Goal: Task Accomplishment & Management: Manage account settings

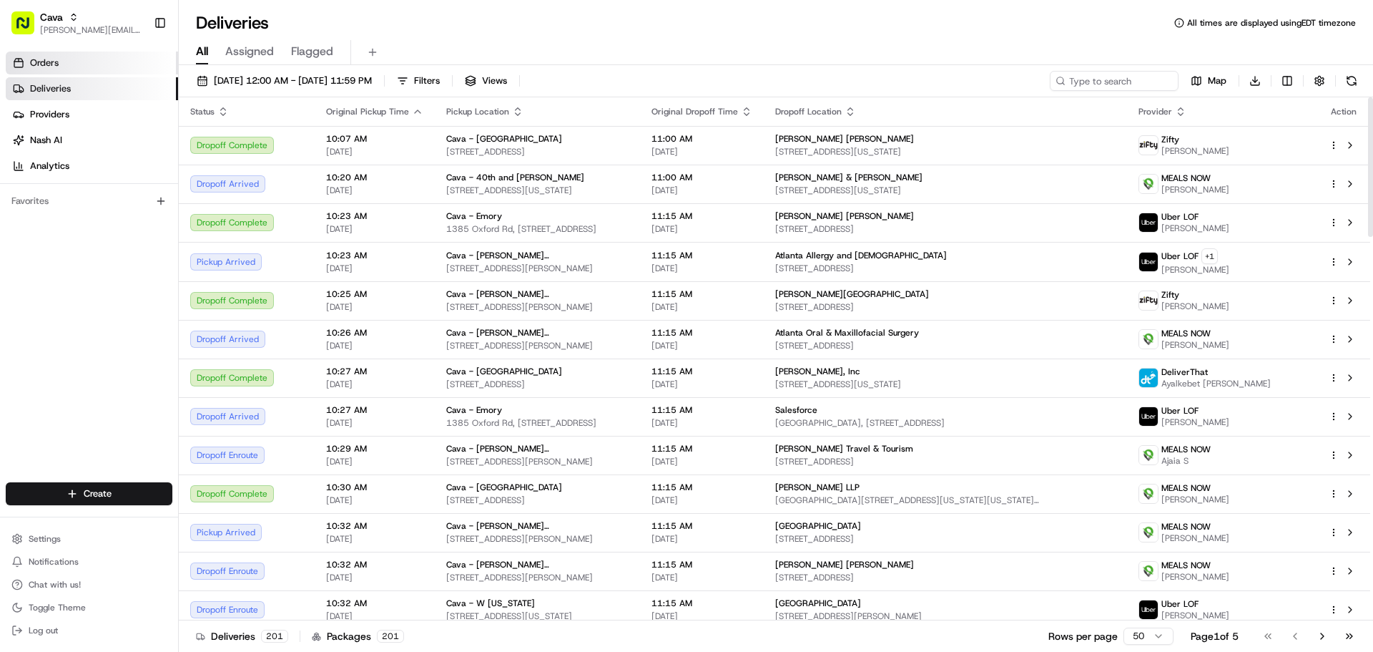
click at [31, 64] on span "Orders" at bounding box center [44, 63] width 29 height 13
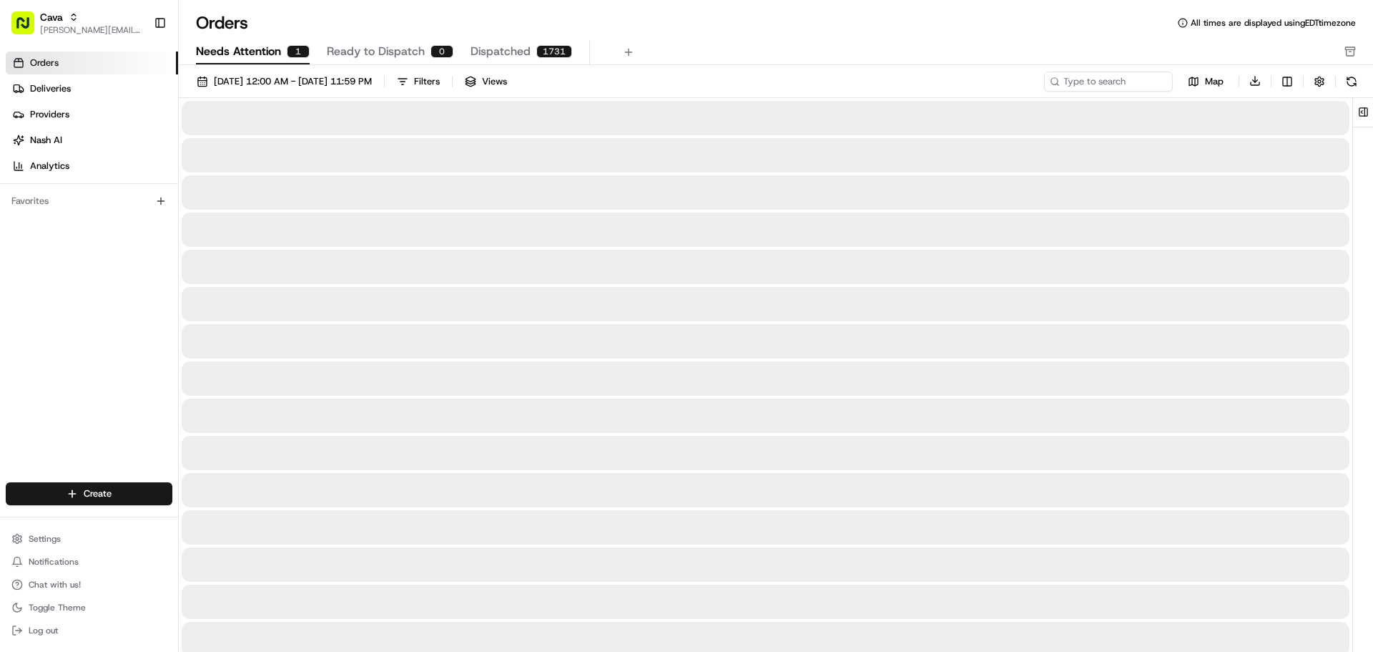
click at [253, 53] on span "Needs Attention" at bounding box center [238, 51] width 85 height 17
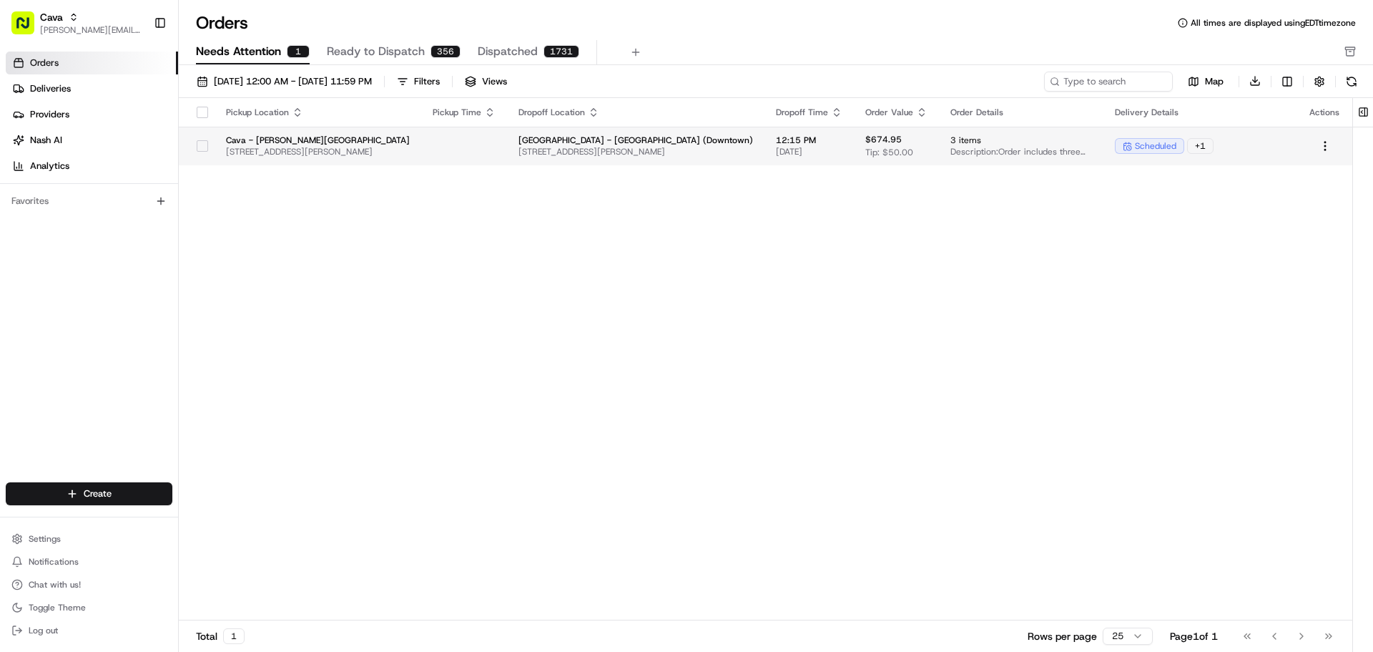
click at [303, 136] on span "Cava - [PERSON_NAME][GEOGRAPHIC_DATA]" at bounding box center [318, 139] width 184 height 11
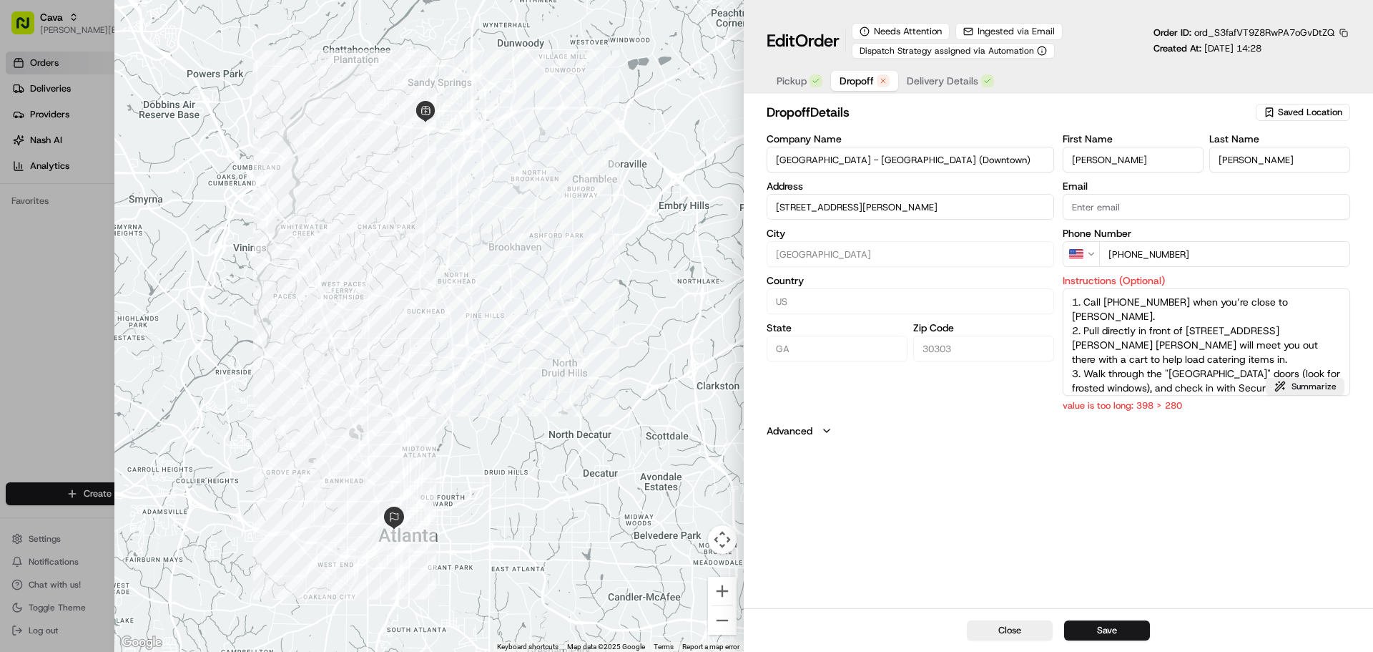
click at [856, 89] on button "Dropoff" at bounding box center [864, 81] width 67 height 20
click at [1157, 357] on textarea "1. Call [PHONE_NUMBER] when you’re close to [PERSON_NAME]. 2. Pull directly in …" at bounding box center [1207, 341] width 288 height 107
type input "[STREET_ADDRESS][PERSON_NAME]"
click at [918, 77] on span "Delivery Details" at bounding box center [943, 81] width 72 height 14
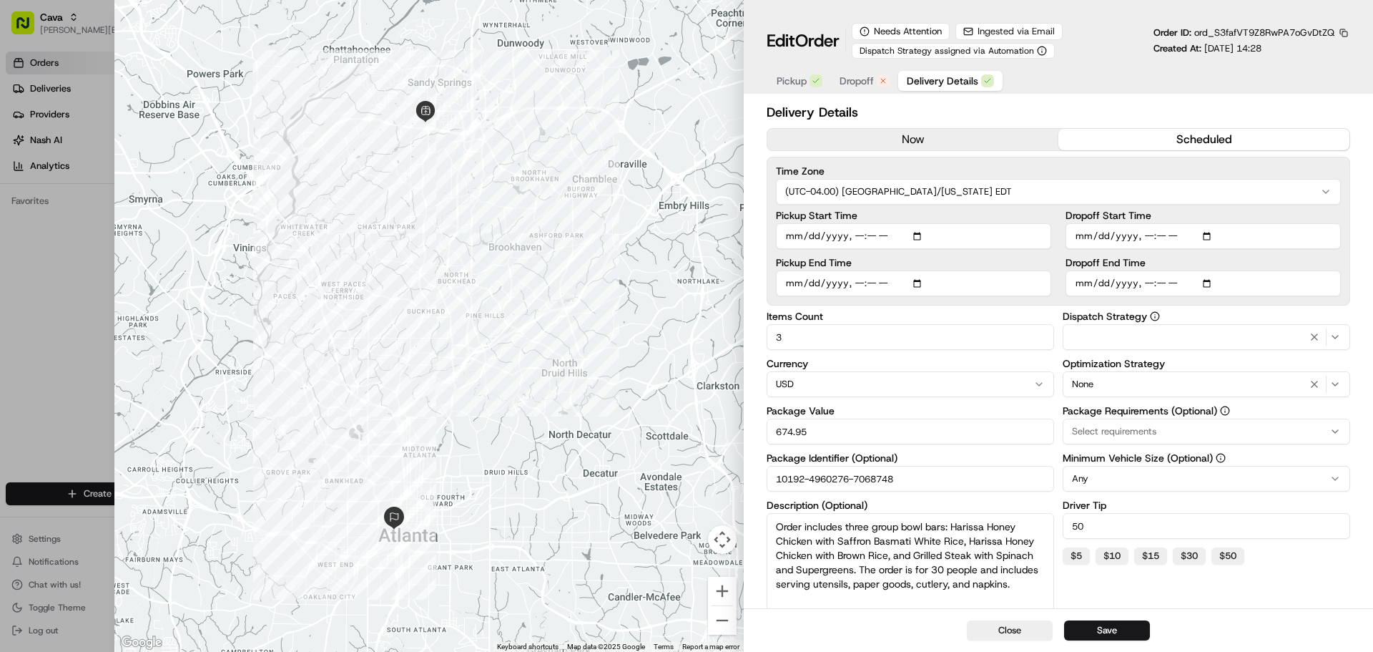
drag, startPoint x: 906, startPoint y: 481, endPoint x: 723, endPoint y: 478, distance: 182.4
click at [723, 478] on div "Close ← Move left → Move right ↑ Move up ↓ Move down + Zoom in - Zoom out Home …" at bounding box center [743, 326] width 1259 height 652
click at [865, 93] on div "Pickup Dropoff Delivery Details" at bounding box center [885, 81] width 237 height 26
click at [863, 87] on span "Dropoff" at bounding box center [857, 81] width 34 height 14
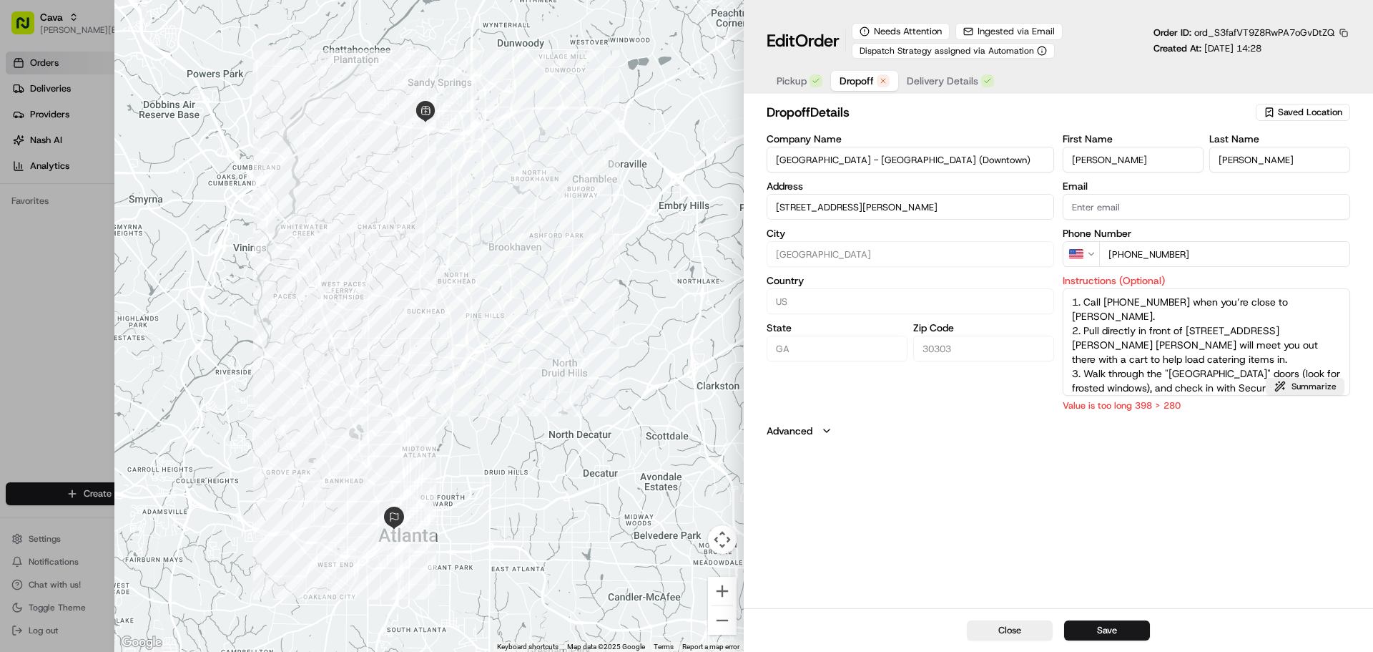
click at [1174, 316] on textarea "1. Call [PHONE_NUMBER] when you’re close to [PERSON_NAME]. 2. Pull directly in …" at bounding box center [1207, 341] width 288 height 107
type input "[STREET_ADDRESS][PERSON_NAME]"
drag, startPoint x: 1288, startPoint y: 331, endPoint x: 1280, endPoint y: 315, distance: 17.9
click at [1280, 315] on textarea "1. Call [PHONE_NUMBER] when you’re close to [PERSON_NAME]. 2. Pull directly in …" at bounding box center [1207, 341] width 288 height 107
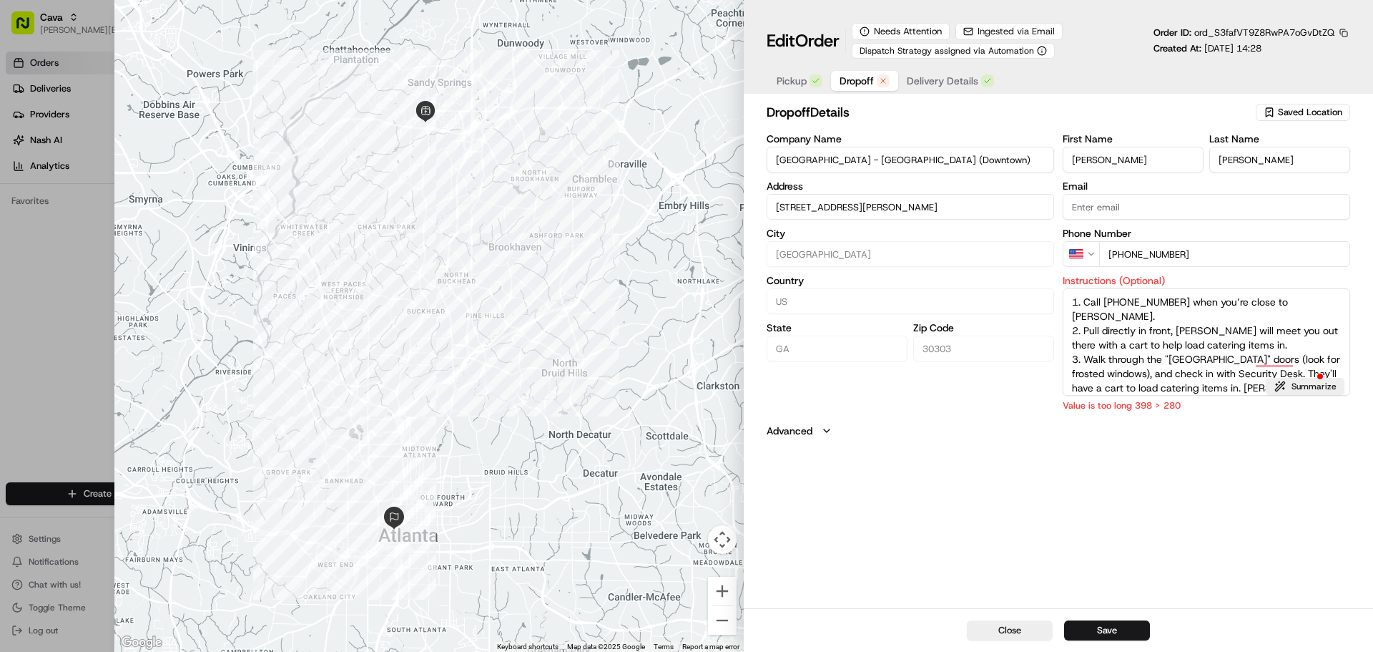
drag, startPoint x: 1277, startPoint y: 315, endPoint x: 1319, endPoint y: 317, distance: 42.2
click at [1319, 317] on textarea "1. Call [PHONE_NUMBER] when you’re close to [PERSON_NAME]. 2. Pull directly in …" at bounding box center [1207, 341] width 288 height 107
click at [1333, 307] on textarea "1. Call [PHONE_NUMBER] when you’re close to [PERSON_NAME]. 2. Pull directly in …" at bounding box center [1207, 341] width 288 height 107
click at [1085, 345] on textarea "1. Call [PHONE_NUMBER] when you’re close to [PERSON_NAME] St 2. Pull directly i…" at bounding box center [1207, 341] width 288 height 107
drag, startPoint x: 1163, startPoint y: 359, endPoint x: 1296, endPoint y: 344, distance: 133.2
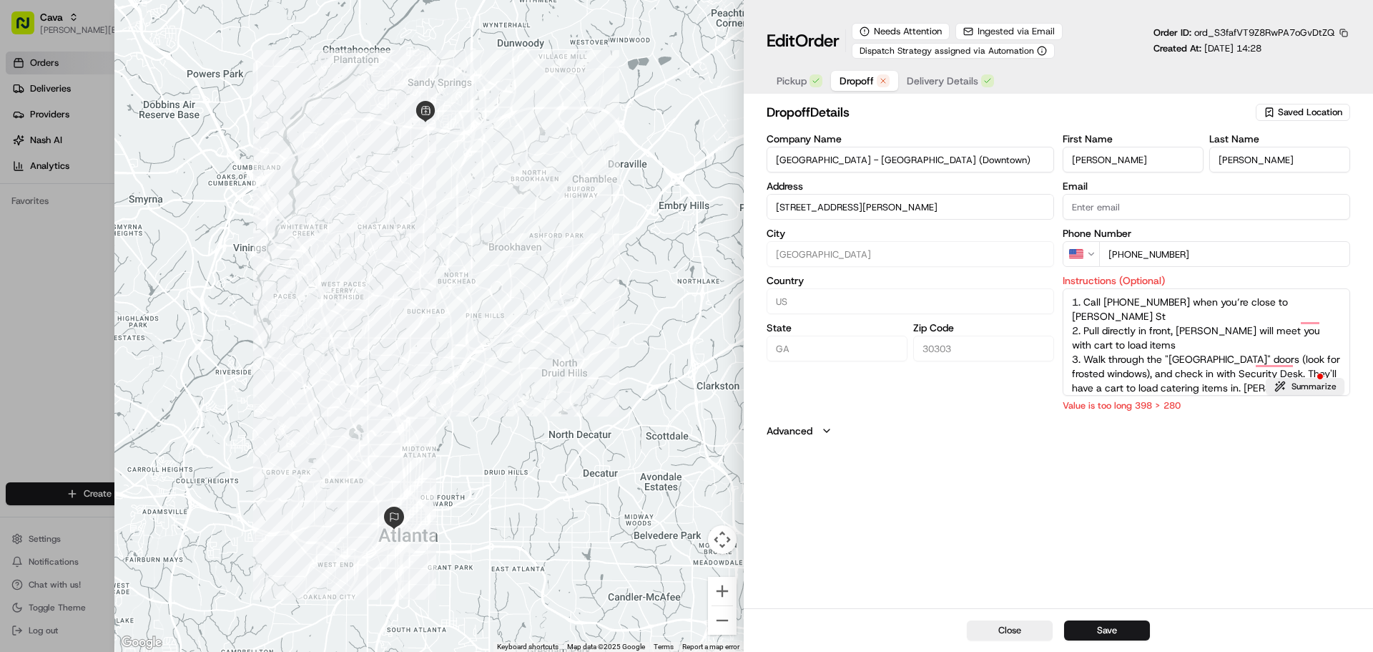
click at [1296, 344] on textarea "1. Call [PHONE_NUMBER] when you’re close to [PERSON_NAME] St 2. Pull directly i…" at bounding box center [1207, 341] width 288 height 107
click at [1305, 344] on textarea "1. Call [PHONE_NUMBER] when you’re close to [PERSON_NAME] St 2. Pull directly i…" at bounding box center [1207, 341] width 288 height 107
click at [1192, 361] on textarea "1. Call [PHONE_NUMBER] when you’re close to [PERSON_NAME] St 2. Pull directly i…" at bounding box center [1207, 341] width 288 height 107
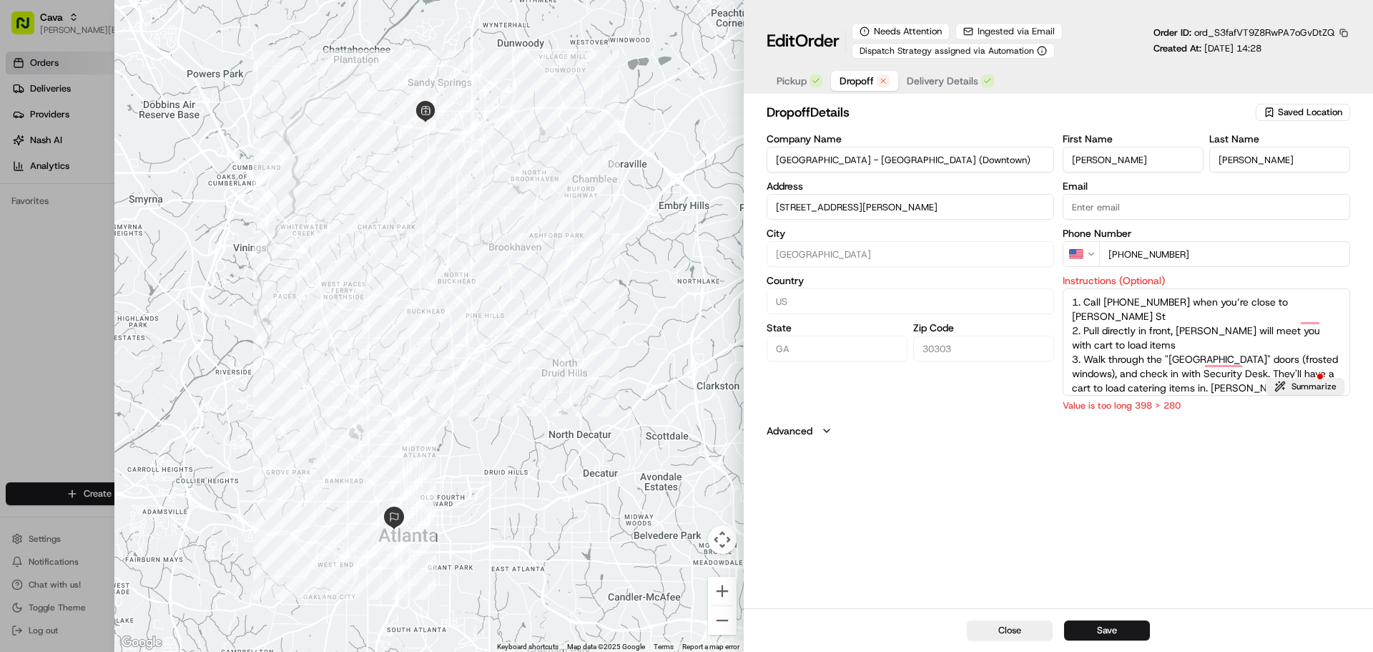
click at [1128, 358] on textarea "1. Call [PHONE_NUMBER] when you’re close to [PERSON_NAME] St 2. Pull directly i…" at bounding box center [1207, 341] width 288 height 107
type textarea "1. Call [PHONE_NUMBER] when you’re close to [PERSON_NAME] St 2. Pull directly i…"
type input "[STREET_ADDRESS][PERSON_NAME]"
click at [1296, 499] on div "dropoff Details Saved Location Company Name [GEOGRAPHIC_DATA] - [GEOGRAPHIC_DAT…" at bounding box center [1059, 353] width 630 height 509
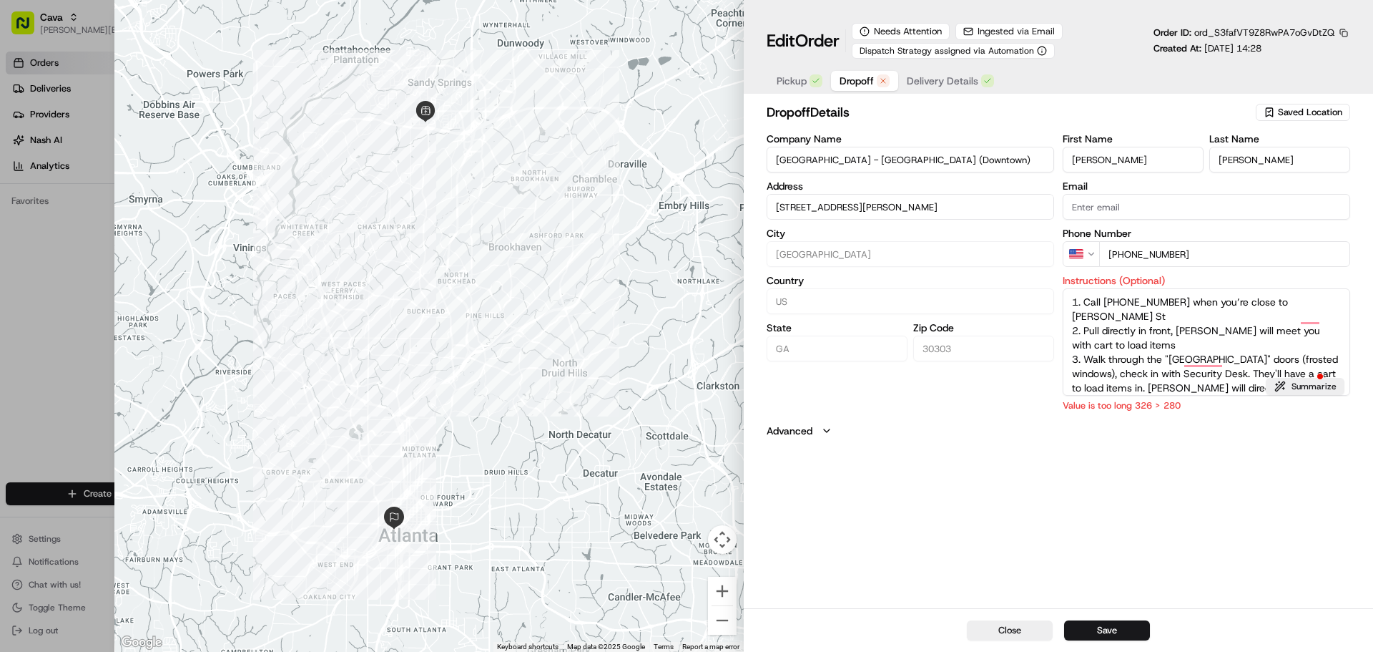
click at [1221, 390] on textarea "1. Call [PHONE_NUMBER] when you’re close to [PERSON_NAME] St 2. Pull directly i…" at bounding box center [1207, 341] width 288 height 107
type textarea "1. Call [PHONE_NUMBER] when you’re close to [PERSON_NAME] St 2. Pull directly i…"
type input "[STREET_ADDRESS][PERSON_NAME]"
click at [1235, 474] on div "dropoff Details Saved Location Company Name [GEOGRAPHIC_DATA] - [GEOGRAPHIC_DAT…" at bounding box center [1059, 353] width 630 height 509
click at [1088, 348] on textarea "1. Call [PHONE_NUMBER] when you’re close to [PERSON_NAME] St 2. Pull directly i…" at bounding box center [1207, 341] width 288 height 107
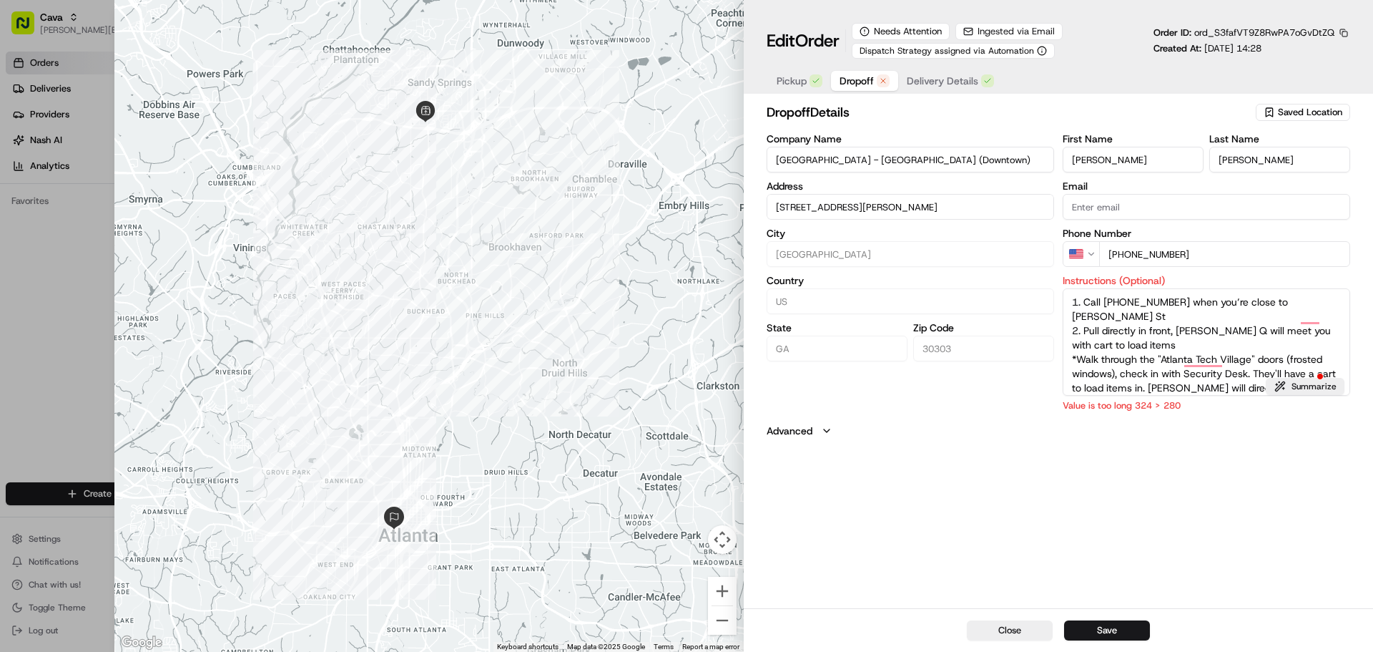
click at [1081, 318] on textarea "1. Call [PHONE_NUMBER] when you’re close to [PERSON_NAME] St 2. Pull directly i…" at bounding box center [1207, 341] width 288 height 107
type textarea "*Call [PHONE_NUMBER] when you’re close to [PERSON_NAME] St *Pull directly in fr…"
type input "[STREET_ADDRESS][PERSON_NAME]"
click at [1199, 480] on div "dropoff Details Saved Location Company Name [GEOGRAPHIC_DATA] - [GEOGRAPHIC_DAT…" at bounding box center [1059, 353] width 630 height 509
click at [1252, 346] on textarea "*Call [PHONE_NUMBER] when you’re close to [PERSON_NAME] St *Pull directly in fr…" at bounding box center [1207, 341] width 288 height 107
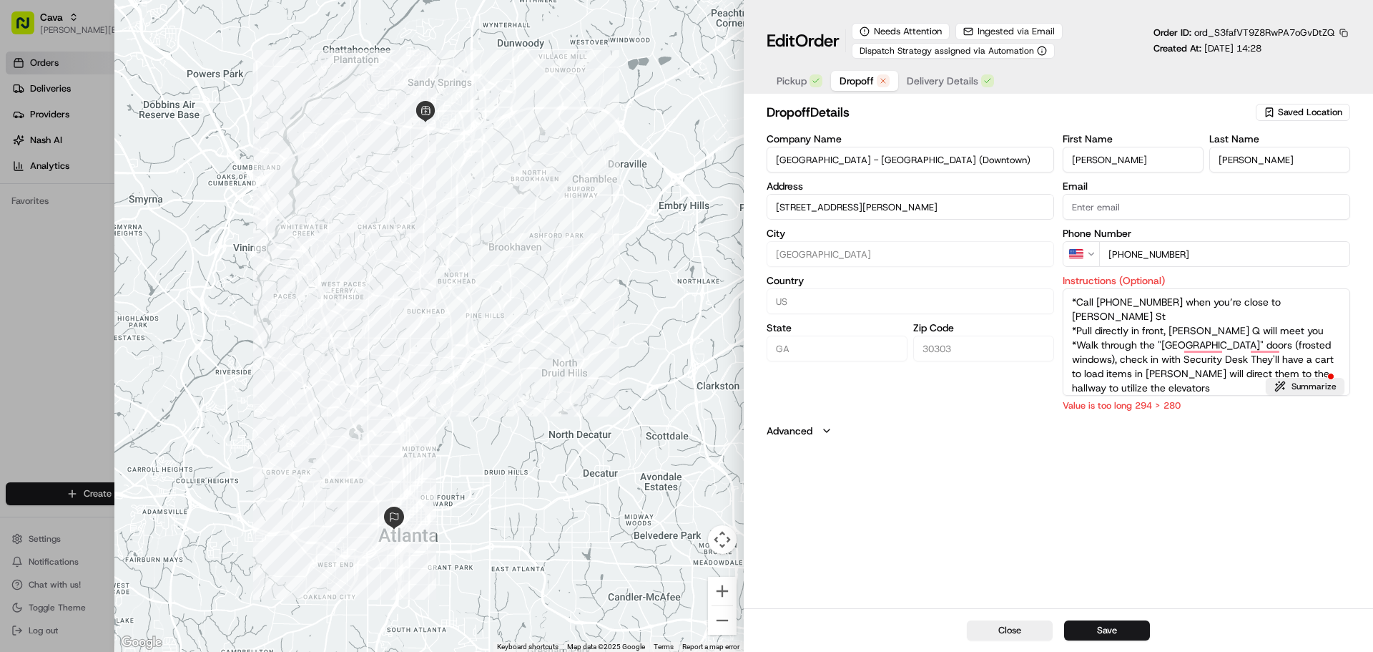
type textarea "*Call [PHONE_NUMBER] when you’re close to [PERSON_NAME] St *Pull directly in fr…"
type input "[STREET_ADDRESS][PERSON_NAME]"
click at [1287, 471] on div "dropoff Details Saved Location Company Name [GEOGRAPHIC_DATA] - [GEOGRAPHIC_DAT…" at bounding box center [1059, 353] width 630 height 509
drag, startPoint x: 1190, startPoint y: 375, endPoint x: 1244, endPoint y: 358, distance: 56.8
click at [1244, 358] on textarea "*Call [PHONE_NUMBER] when you’re close to [PERSON_NAME] St *Pull directly in fr…" at bounding box center [1207, 341] width 288 height 107
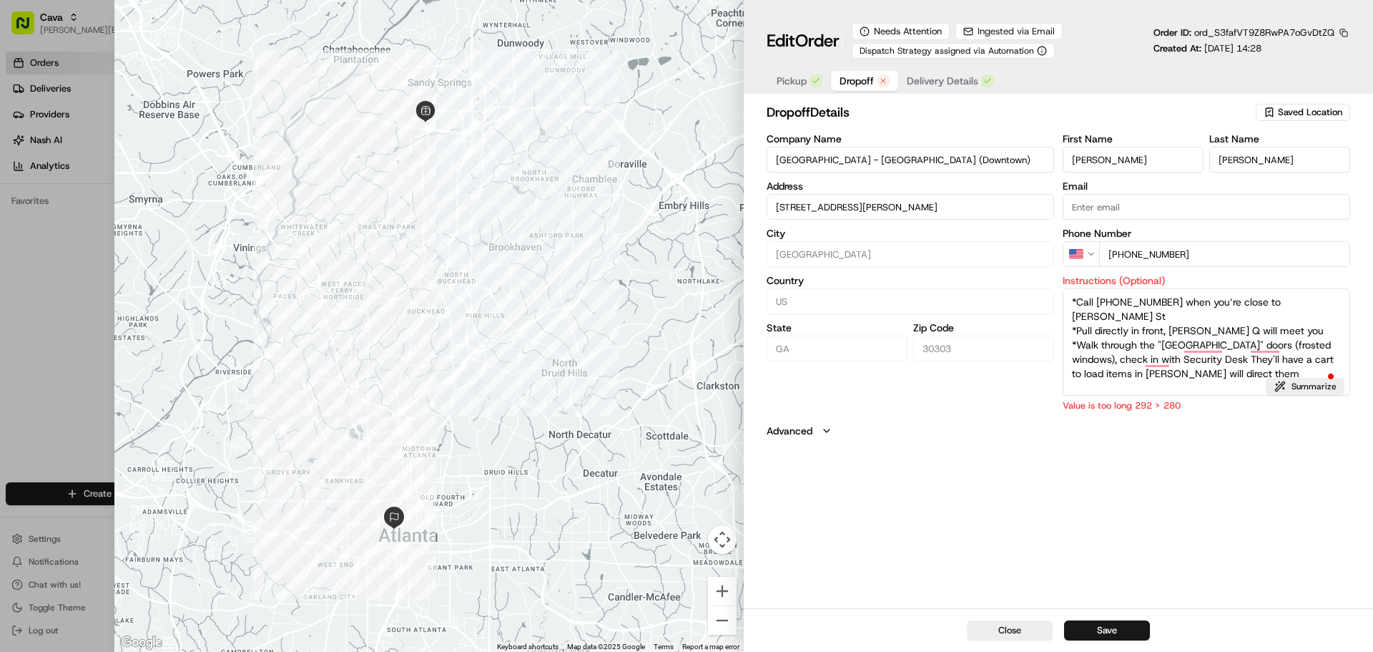
type textarea "*Call [PHONE_NUMBER] when you’re close to [PERSON_NAME] St *Pull directly in fr…"
type input "[STREET_ADDRESS][PERSON_NAME]"
click at [1263, 469] on div "dropoff Details Saved Location Company Name [GEOGRAPHIC_DATA] - [GEOGRAPHIC_DAT…" at bounding box center [1059, 353] width 630 height 509
click at [1265, 369] on textarea "*Call [PHONE_NUMBER] when you’re close to [PERSON_NAME] St *Pull directly in fr…" at bounding box center [1207, 341] width 288 height 107
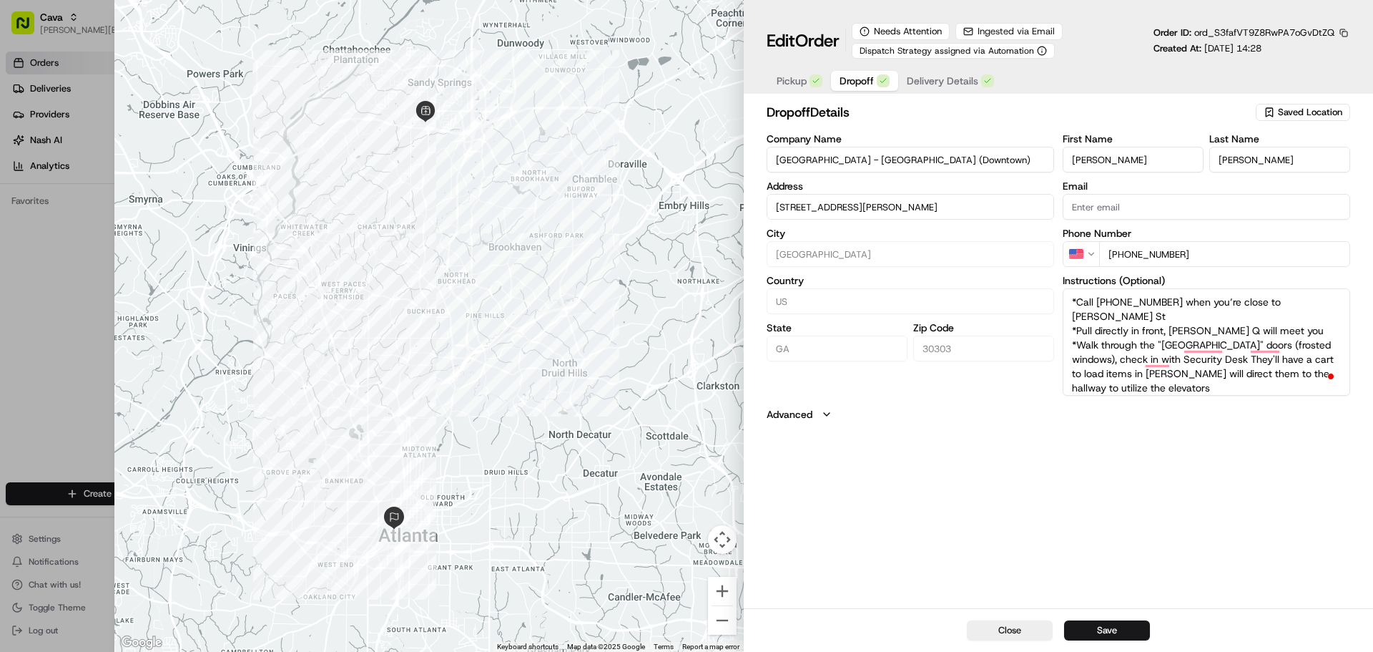
drag, startPoint x: 1263, startPoint y: 375, endPoint x: 1074, endPoint y: 376, distance: 188.9
click at [1074, 376] on textarea "*Call [PHONE_NUMBER] when you’re close to [PERSON_NAME] St *Pull directly in fr…" at bounding box center [1207, 341] width 288 height 107
type textarea "*Call [PHONE_NUMBER] when you’re close to [PERSON_NAME] St *Pull directly in fr…"
click at [1160, 451] on div "dropoff Details Saved Location Company Name [GEOGRAPHIC_DATA] - [GEOGRAPHIC_DAT…" at bounding box center [1059, 353] width 630 height 509
click at [1127, 636] on button "Save" at bounding box center [1107, 630] width 86 height 20
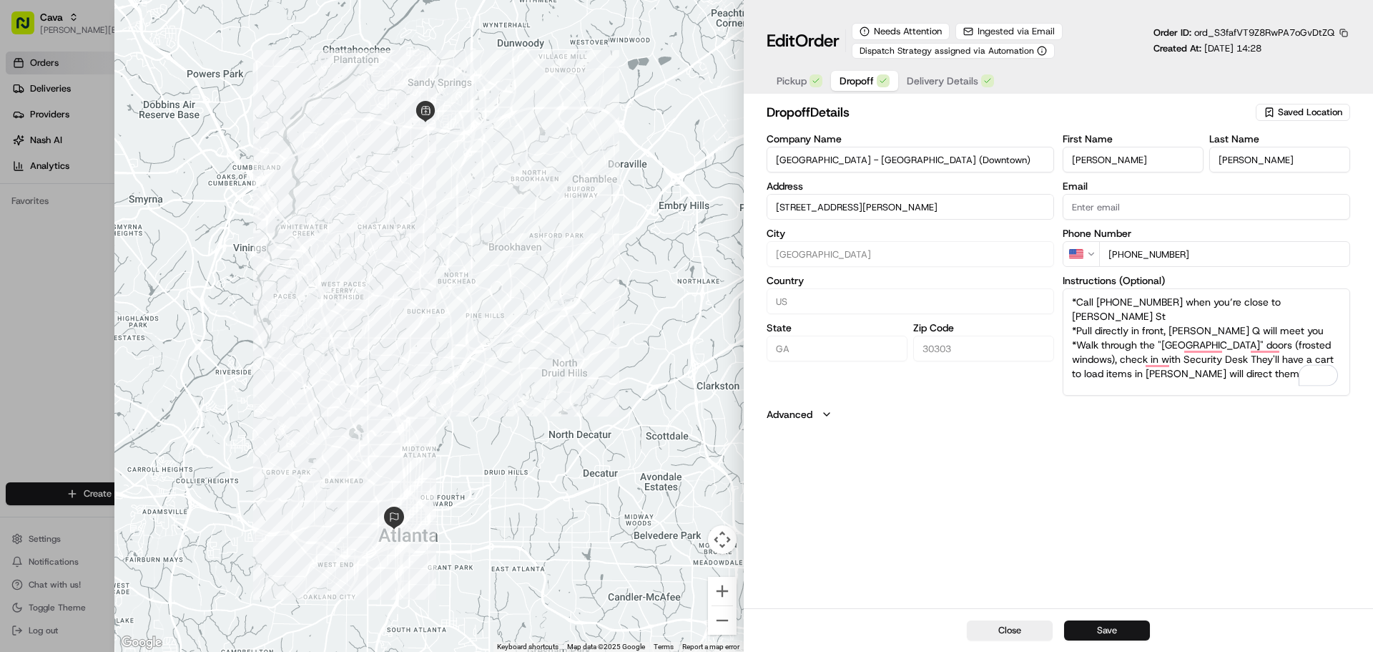
type input "[STREET_ADDRESS][PERSON_NAME]"
type input "+1"
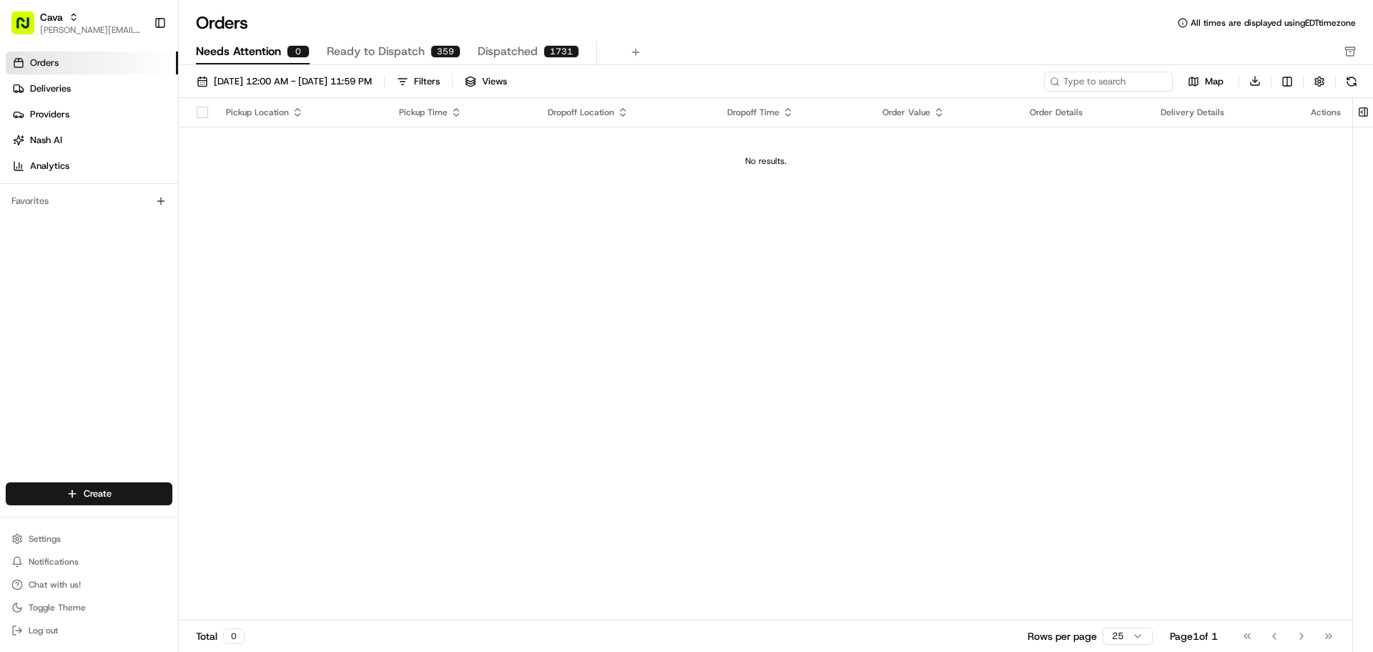
click at [1140, 444] on div "Pickup Location Pickup Time Dropoff Location Dropoff Time Order Value Order Det…" at bounding box center [766, 359] width 1174 height 523
